Goal: Transaction & Acquisition: Purchase product/service

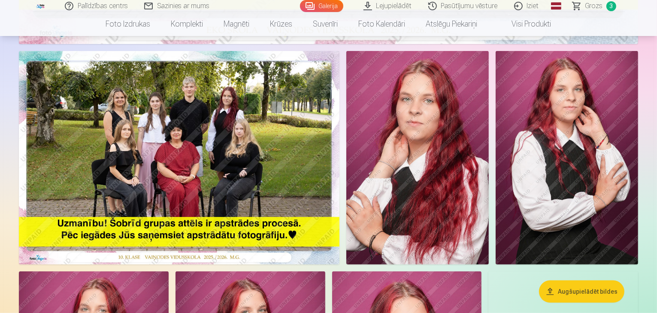
scroll to position [464, 0]
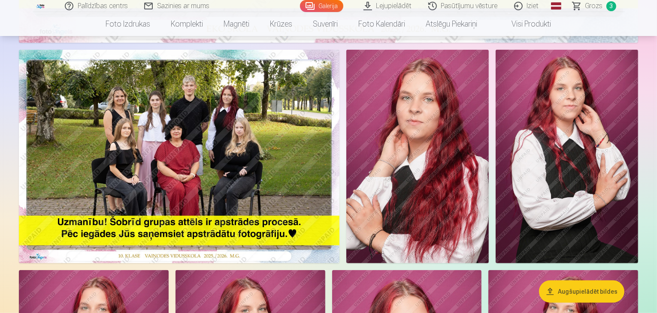
click at [310, 220] on img at bounding box center [179, 157] width 320 height 214
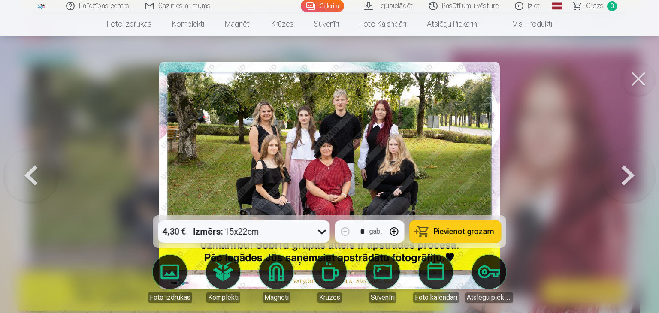
click at [647, 85] on button at bounding box center [638, 79] width 34 height 34
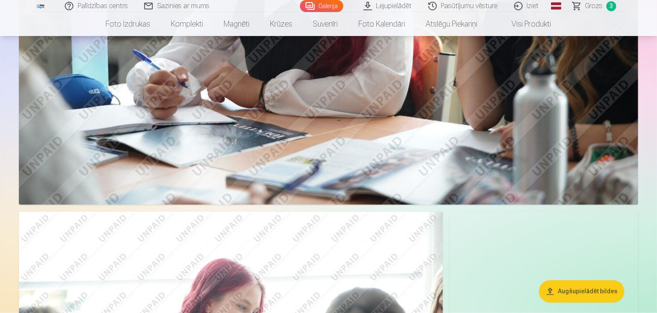
scroll to position [1405, 0]
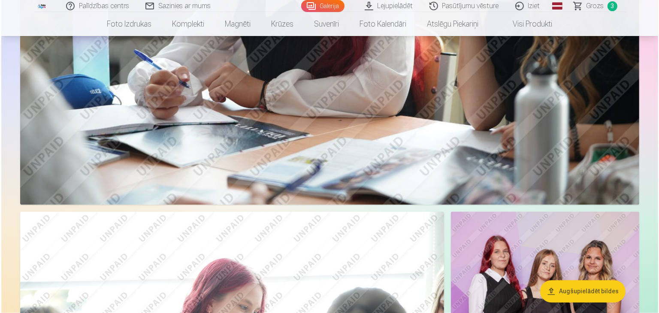
scroll to position [1408, 0]
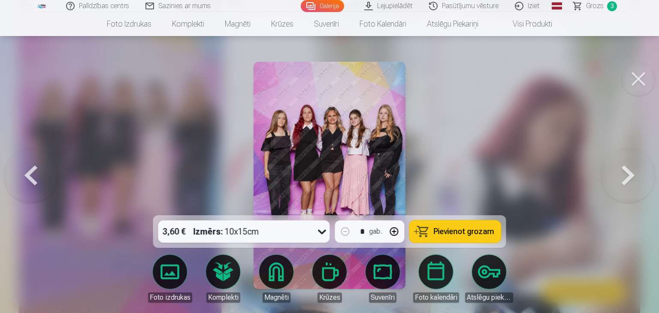
click at [652, 77] on button at bounding box center [638, 79] width 34 height 34
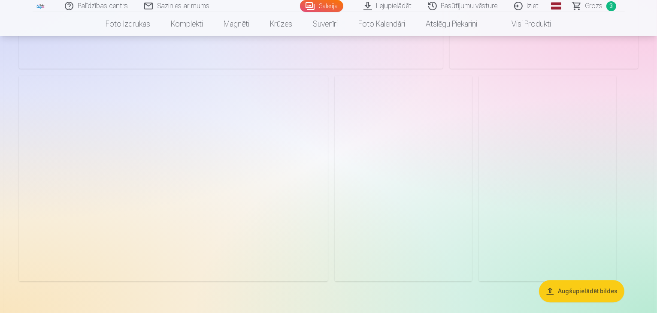
scroll to position [2119, 0]
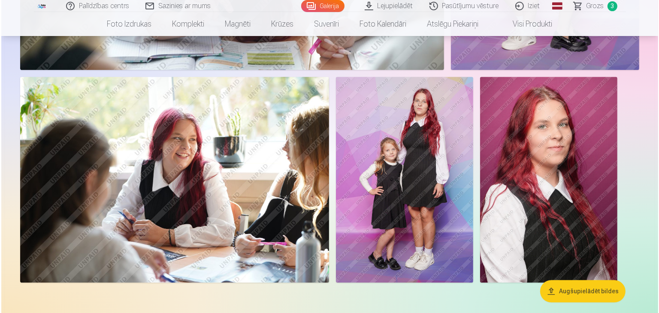
scroll to position [2124, 0]
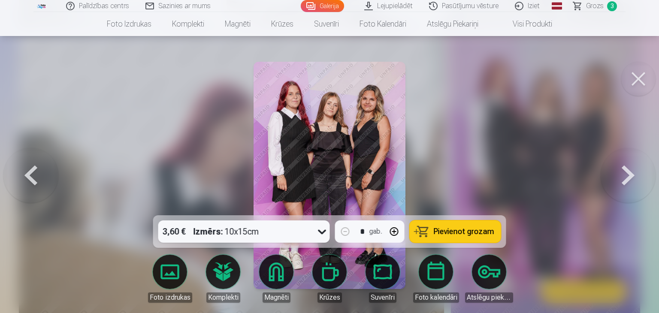
click at [633, 78] on button at bounding box center [638, 79] width 34 height 34
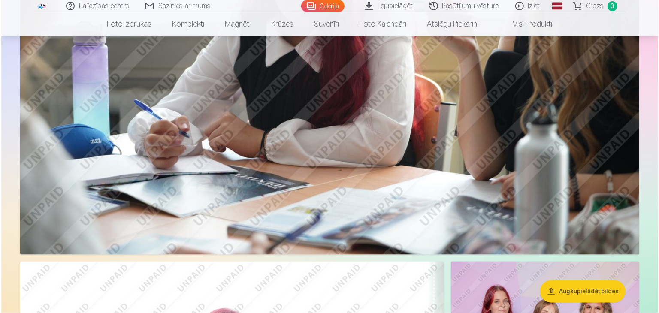
scroll to position [1359, 0]
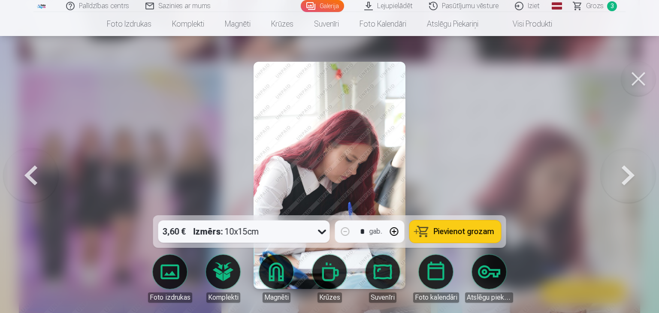
click at [616, 186] on button at bounding box center [627, 175] width 55 height 63
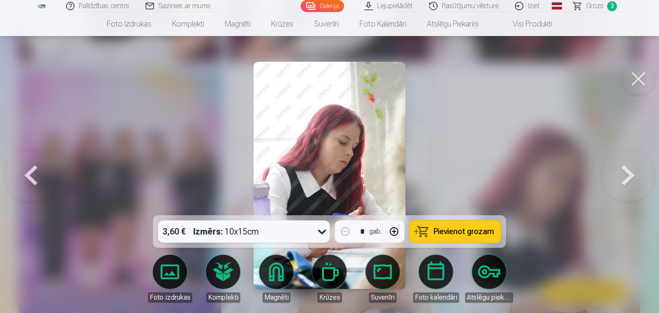
click at [616, 186] on button at bounding box center [627, 175] width 55 height 63
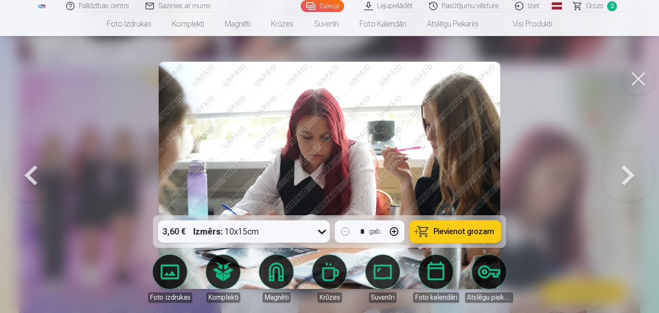
click at [616, 186] on button at bounding box center [627, 175] width 55 height 63
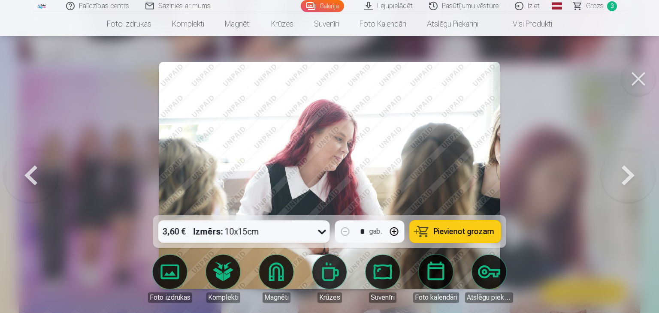
click at [616, 186] on button at bounding box center [627, 175] width 55 height 63
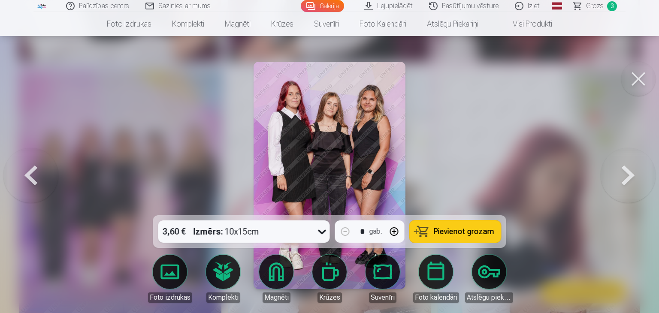
click at [616, 186] on button at bounding box center [627, 175] width 55 height 63
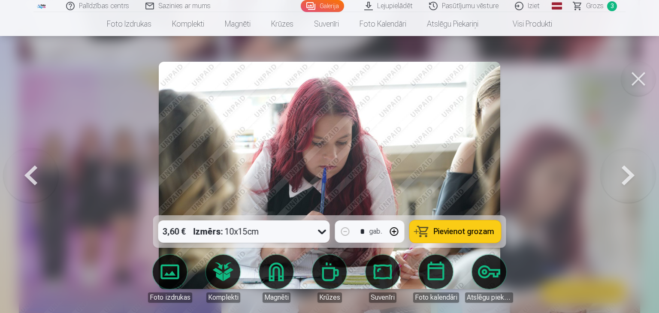
click at [33, 162] on button at bounding box center [30, 175] width 55 height 63
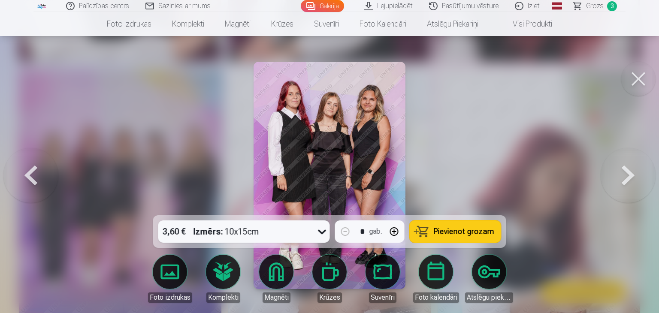
click at [33, 162] on button at bounding box center [30, 175] width 55 height 63
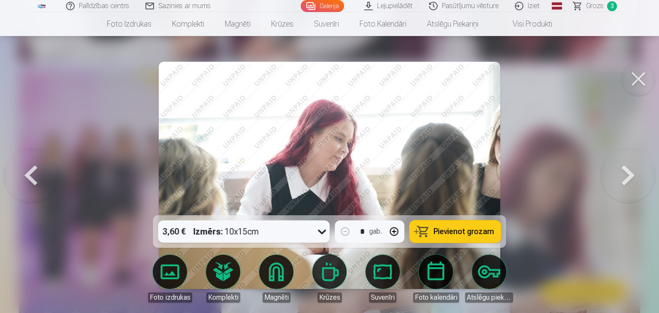
click at [637, 74] on button at bounding box center [638, 79] width 34 height 34
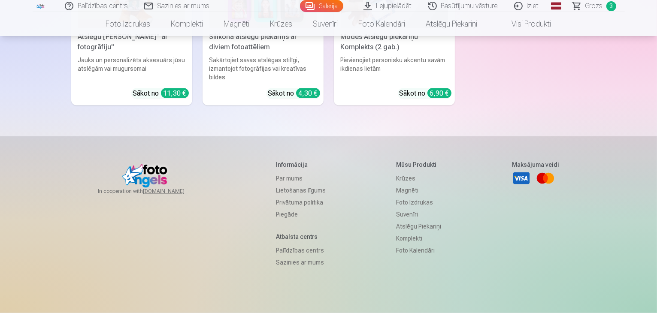
scroll to position [4630, 0]
click at [600, 5] on span "Grozs" at bounding box center [594, 6] width 18 height 10
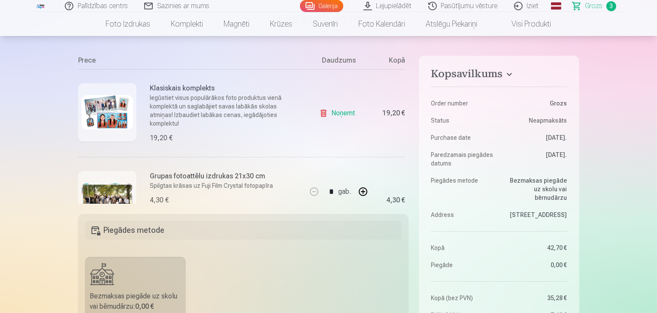
scroll to position [73, 0]
click at [332, 115] on link "Noņemt" at bounding box center [338, 114] width 39 height 17
